Goal: Download file/media

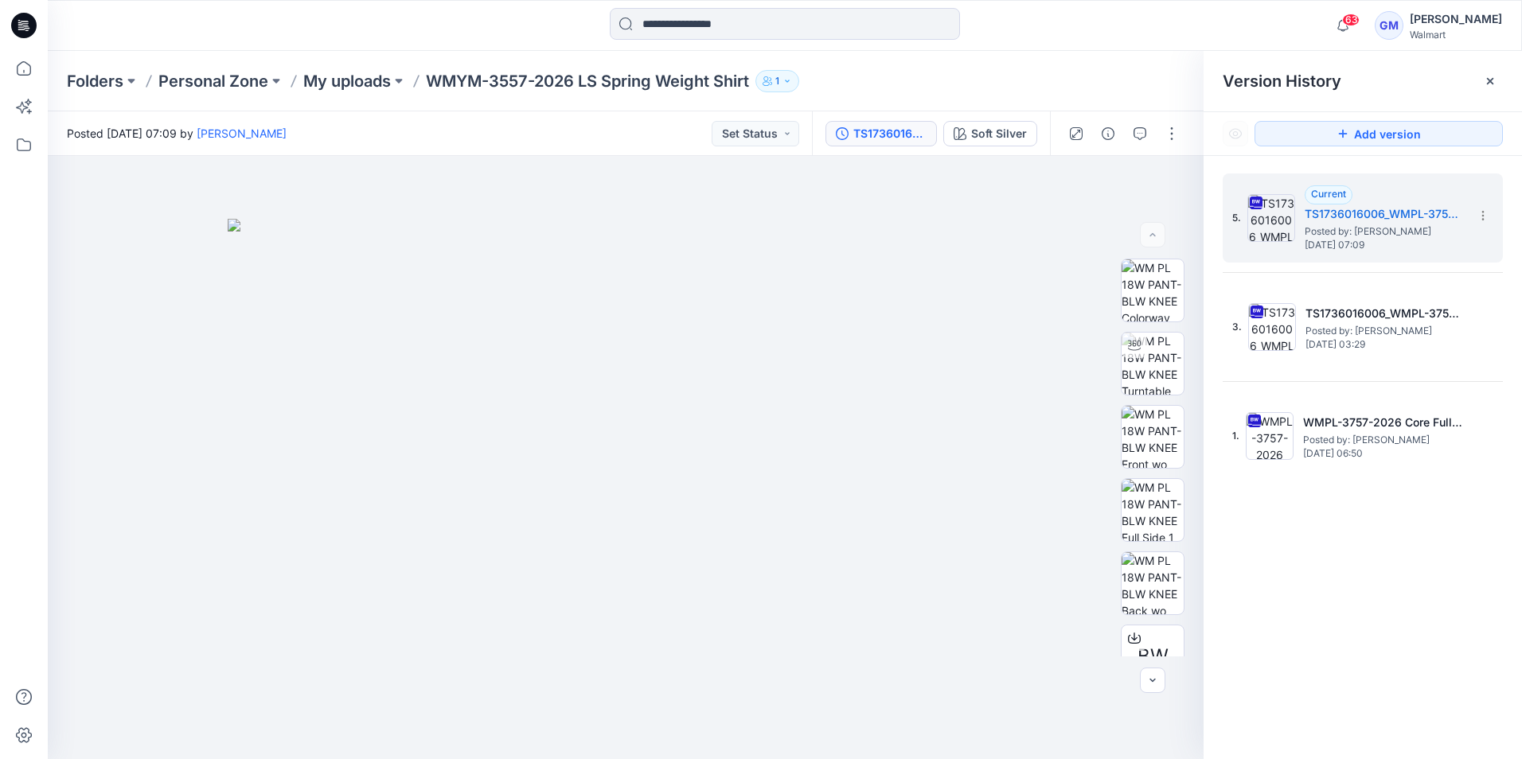
click at [16, 24] on icon at bounding box center [23, 25] width 25 height 25
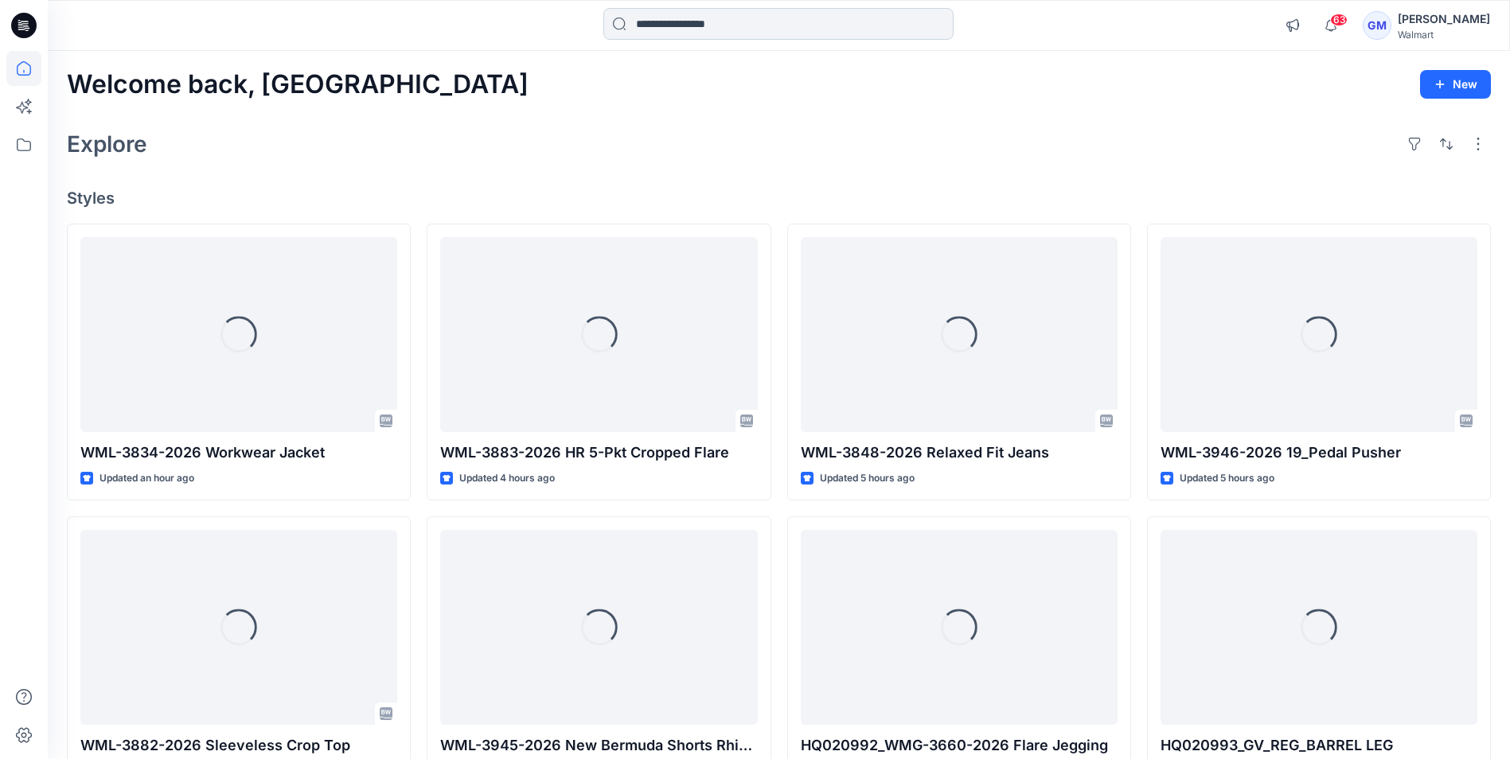
click at [726, 29] on input at bounding box center [778, 24] width 350 height 32
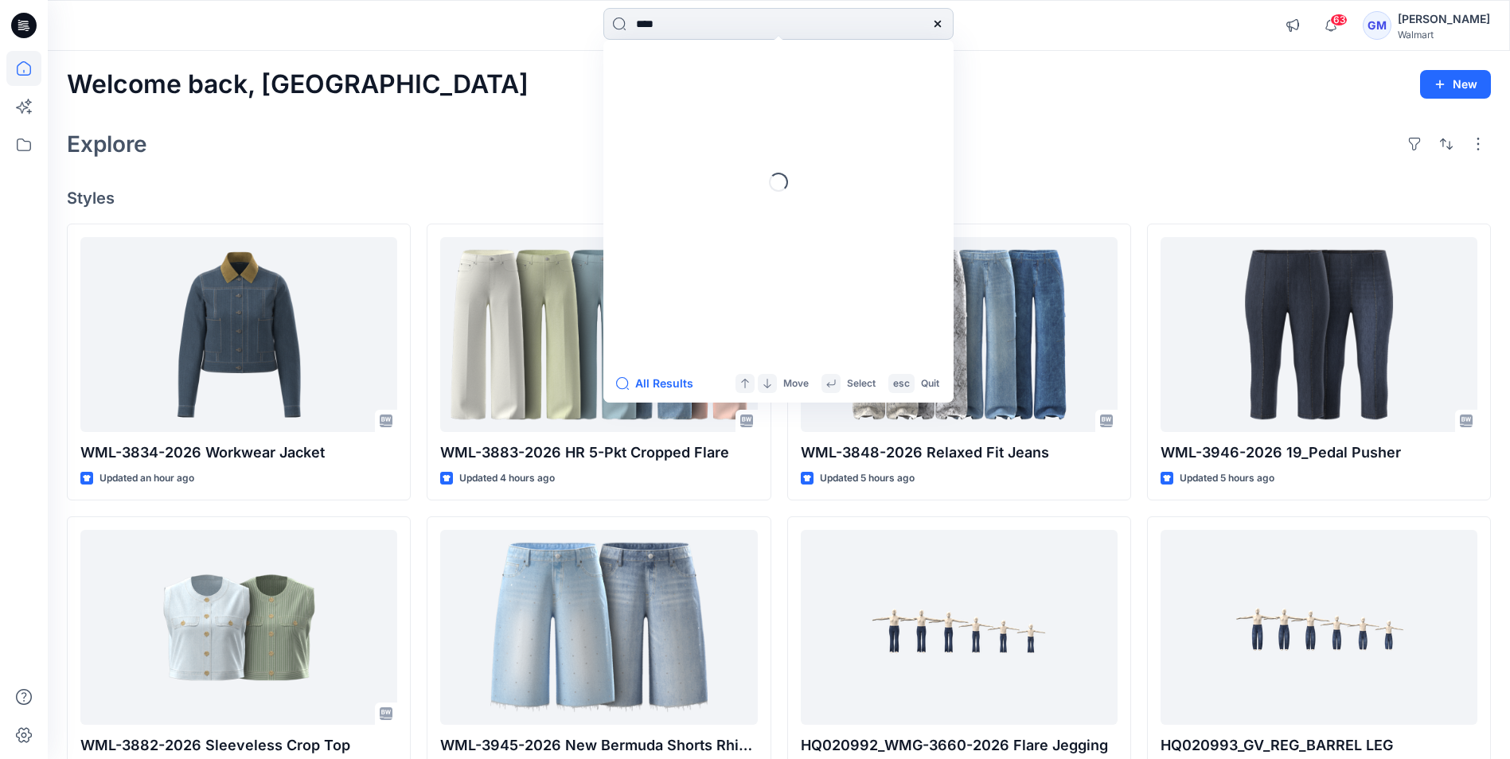
type input "****"
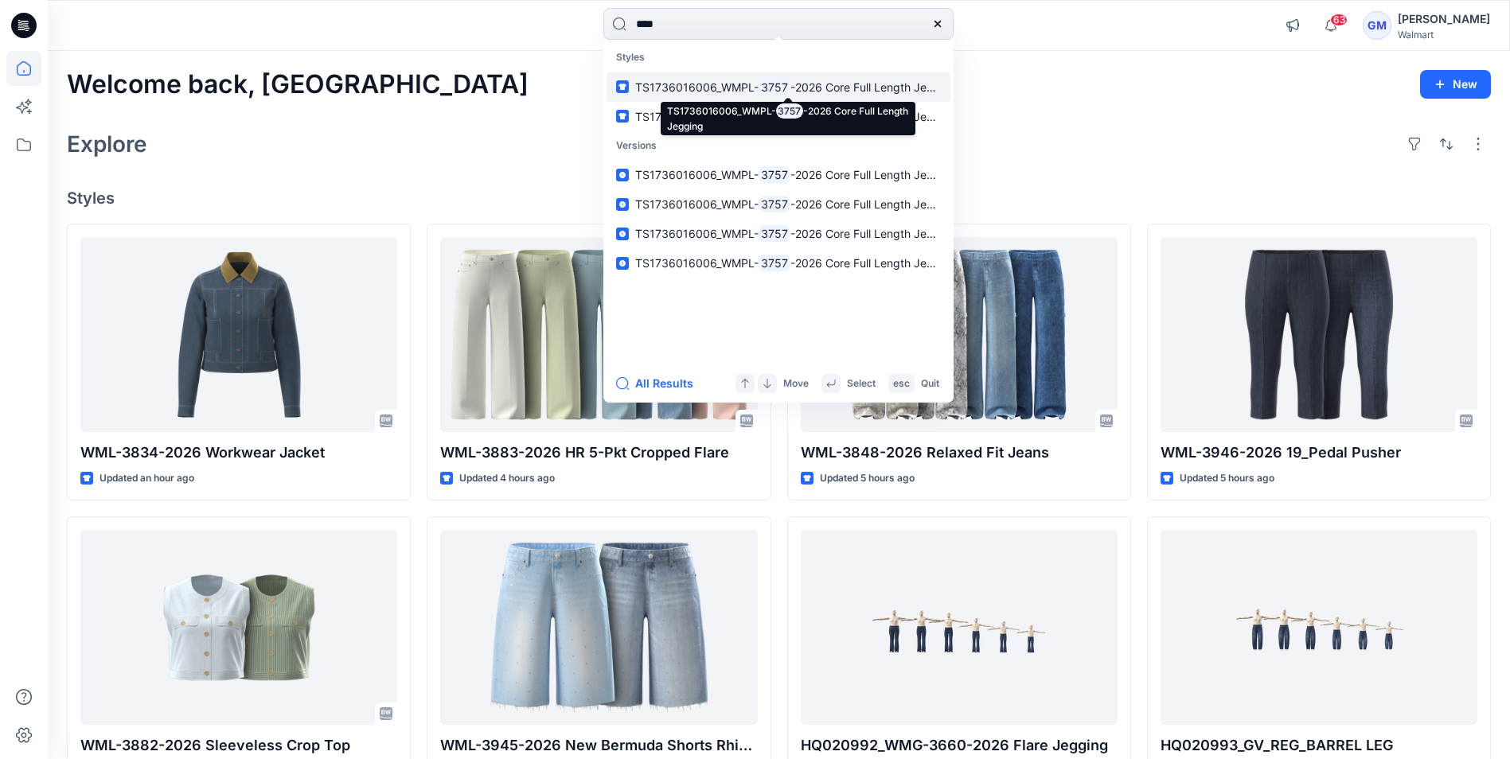
click at [747, 87] on span "TS1736016006_WMPL-" at bounding box center [696, 87] width 123 height 14
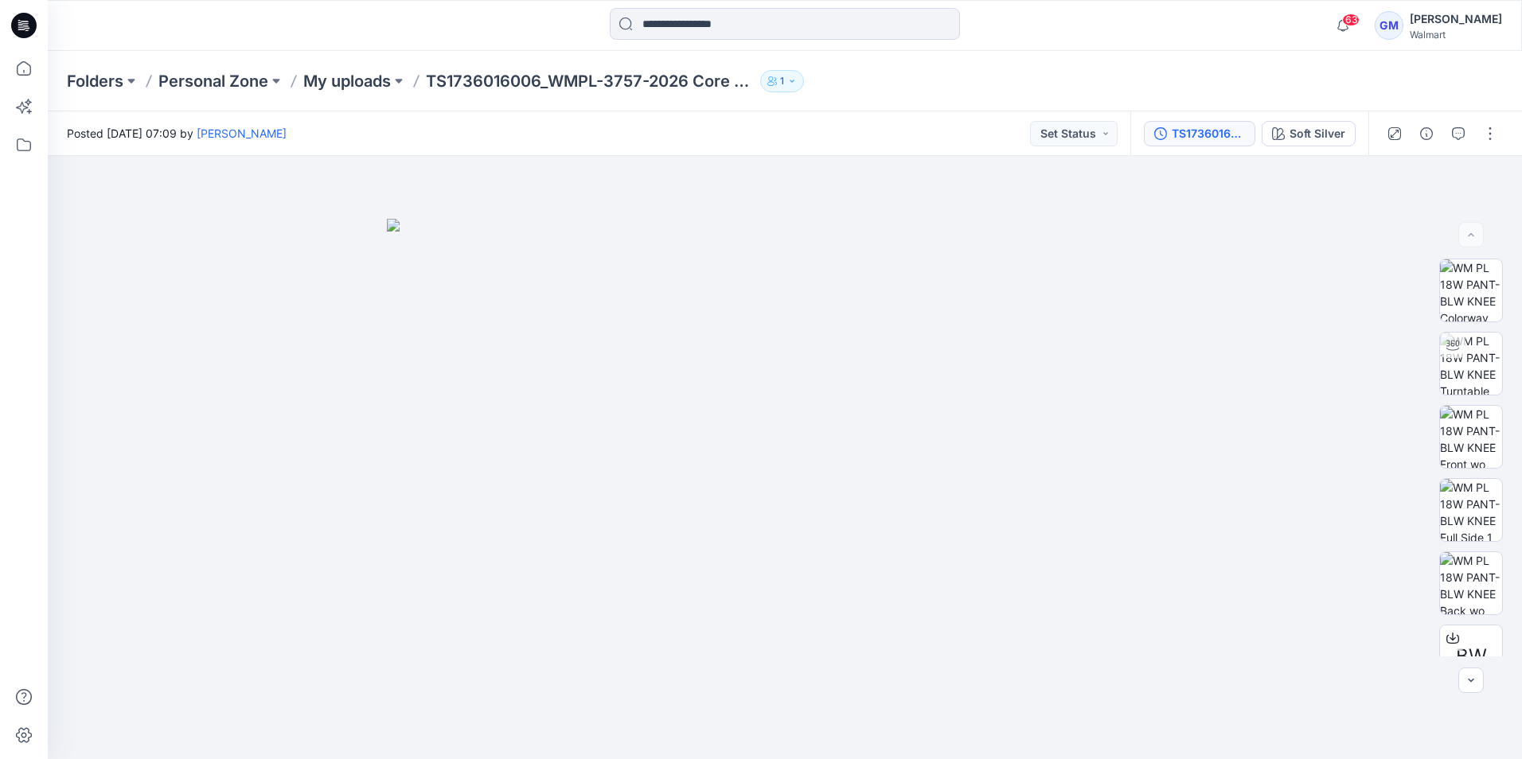
click at [1219, 135] on div "TS1736016006_WMPL-3757-2026 Core Full Length Jegging_Full Coloway" at bounding box center [1208, 134] width 73 height 18
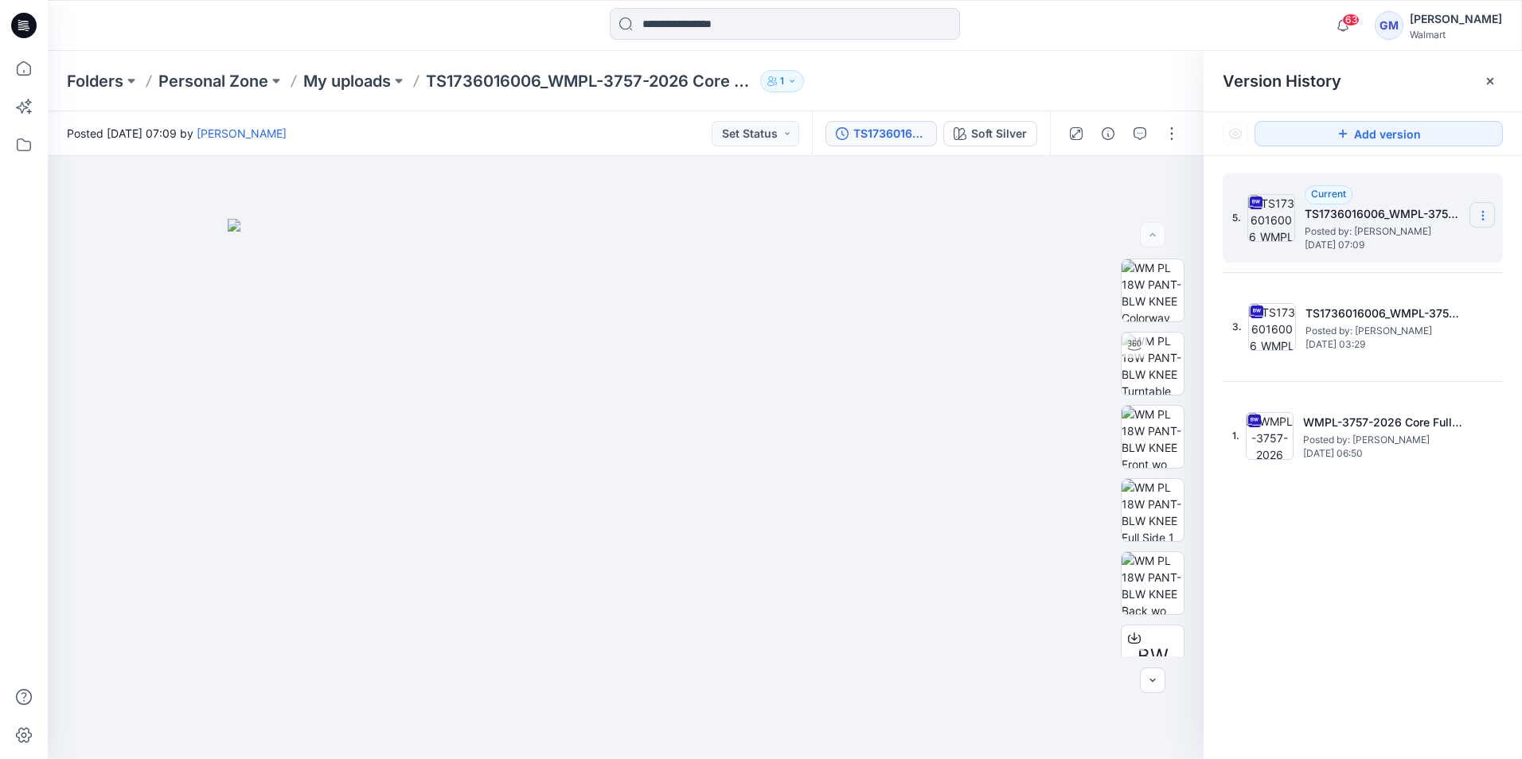
click at [1488, 215] on icon at bounding box center [1482, 215] width 13 height 13
click at [1417, 252] on span "Download Source BW File" at bounding box center [1402, 246] width 133 height 19
